Goal: Navigation & Orientation: Find specific page/section

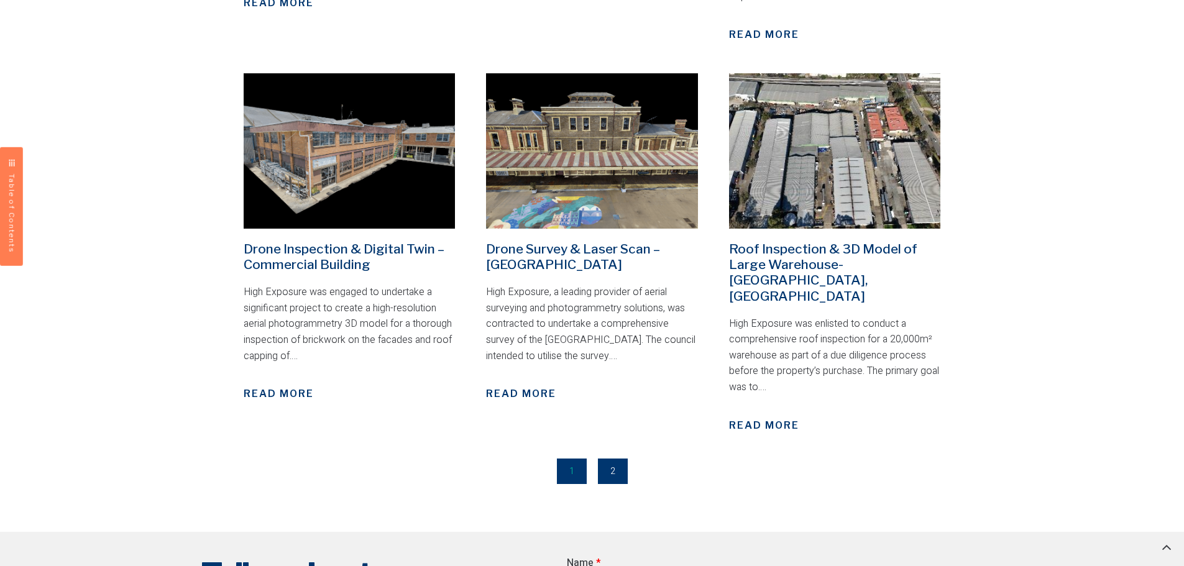
scroll to position [1685, 0]
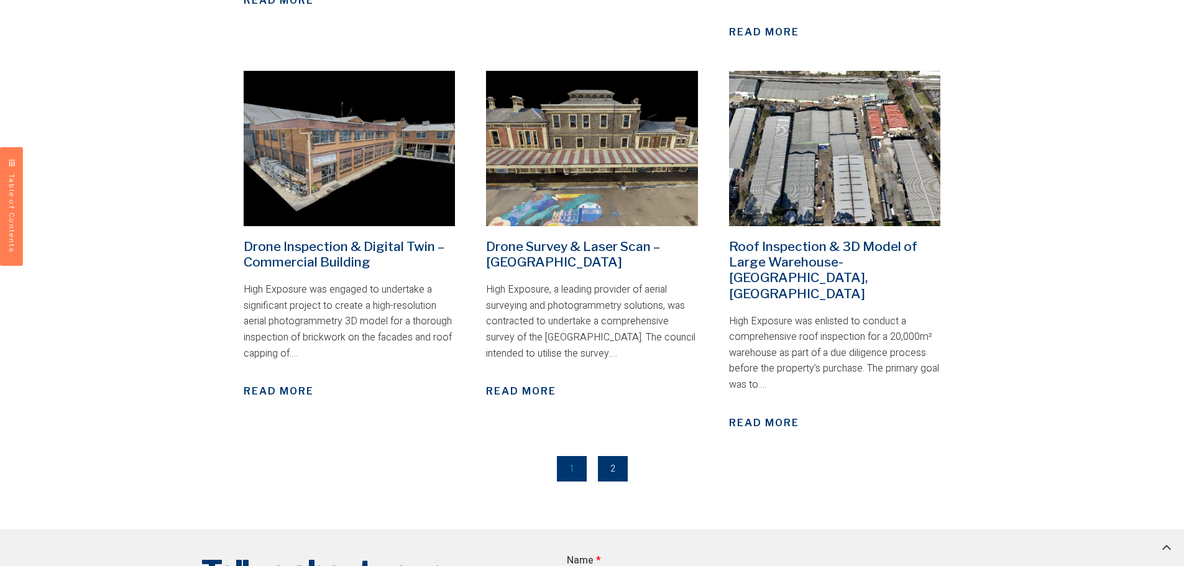
click at [602, 456] on link "Page 2" at bounding box center [613, 468] width 30 height 25
